Goal: Information Seeking & Learning: Learn about a topic

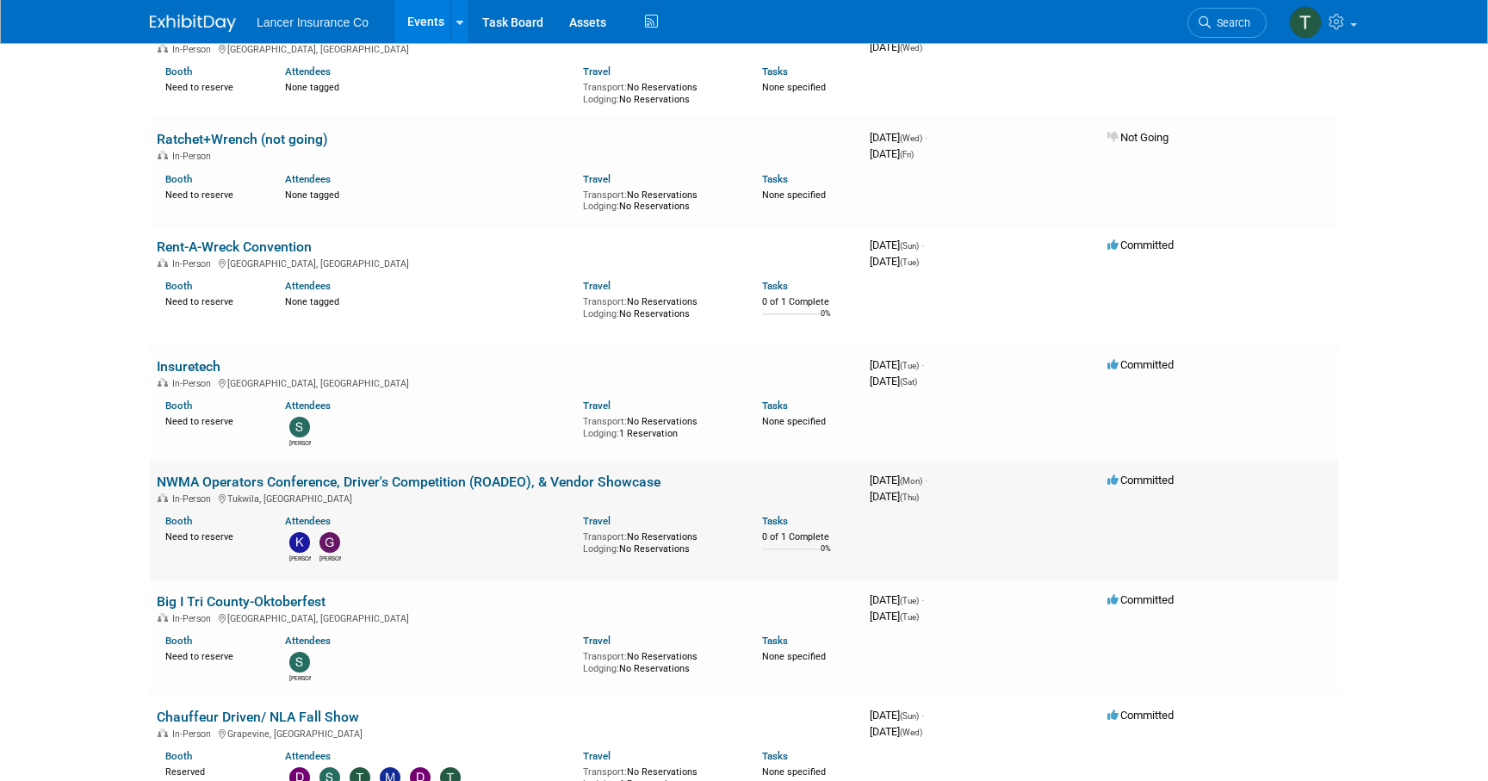
click at [226, 478] on link "NWMA Operators Conference, Driver's Competition (ROADEO), & Vendor Showcase" at bounding box center [409, 482] width 504 height 16
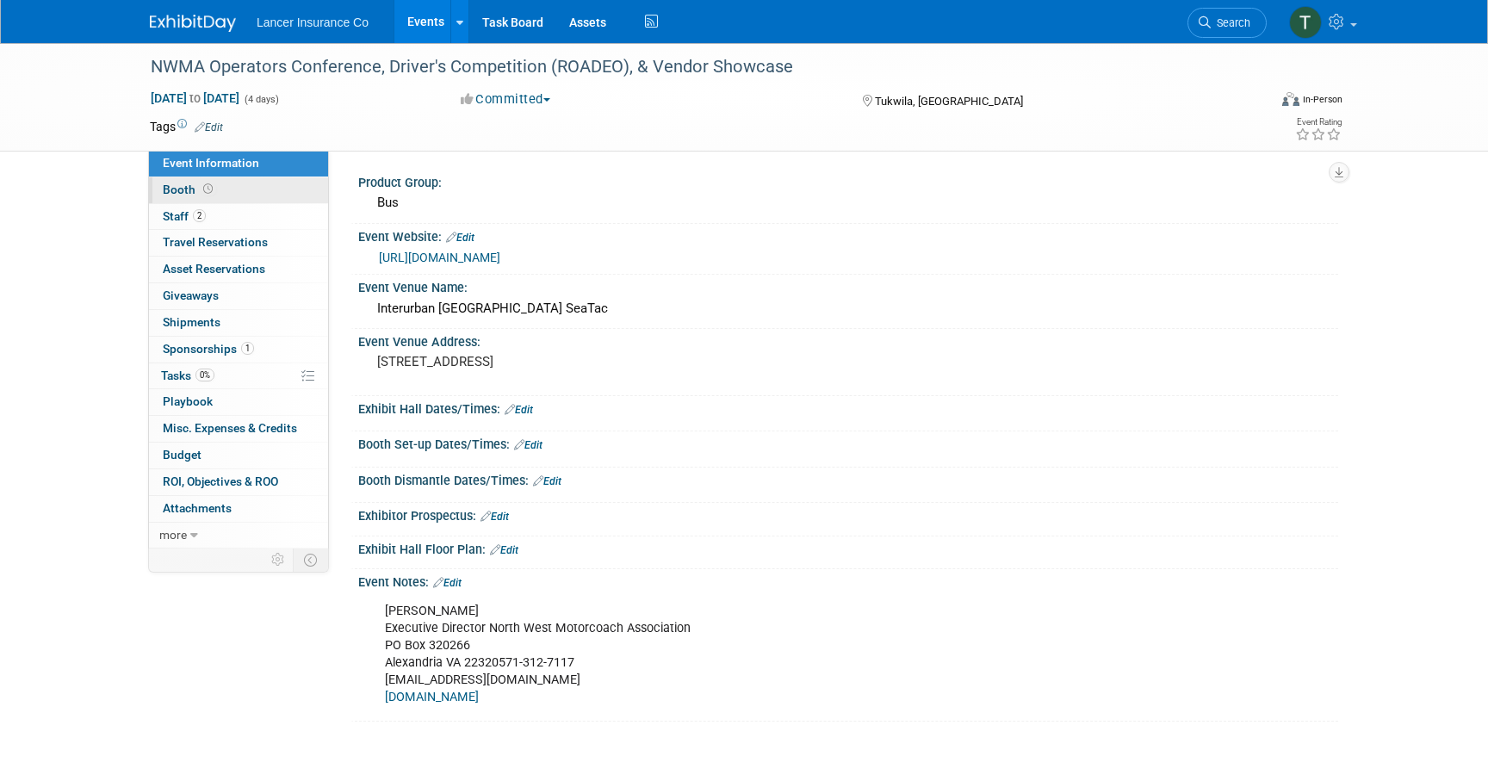
click at [183, 194] on span "Booth" at bounding box center [189, 190] width 53 height 14
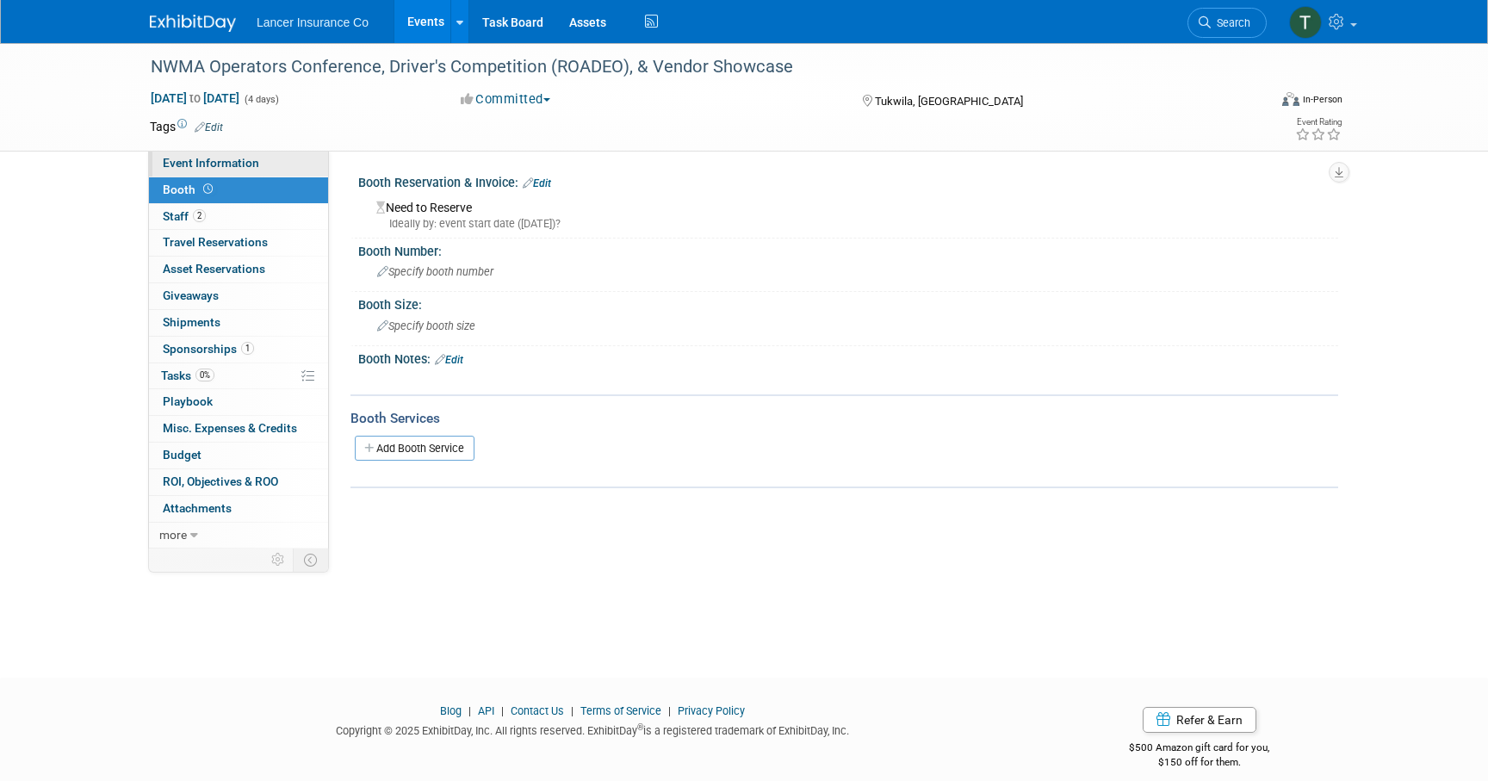
click at [170, 170] on span "Event Information" at bounding box center [211, 163] width 96 height 14
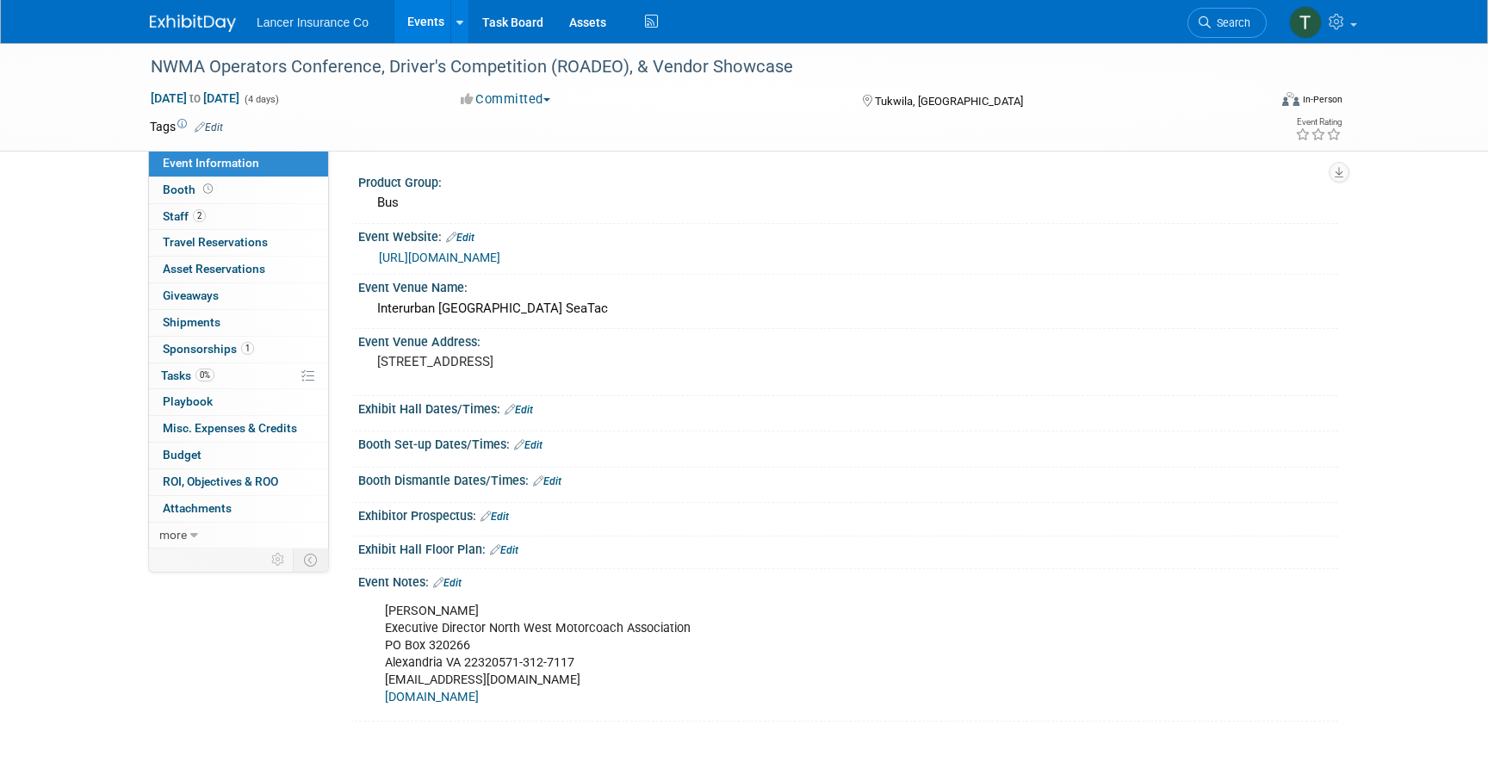
click at [458, 261] on link "https://nwmotorcoach.com/events/" at bounding box center [439, 258] width 121 height 14
